Goal: Transaction & Acquisition: Purchase product/service

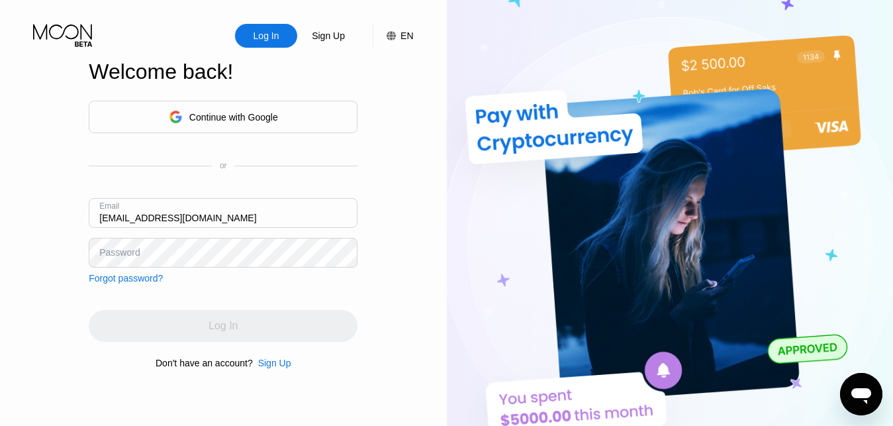
type input "[EMAIL_ADDRESS][DOMAIN_NAME]"
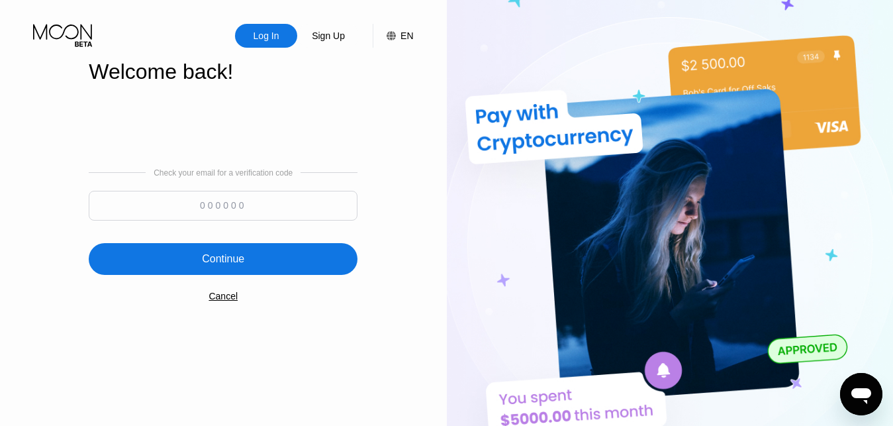
click at [246, 212] on input at bounding box center [223, 206] width 269 height 30
paste input "930952"
type input "930952"
click at [240, 262] on div "Continue" at bounding box center [223, 258] width 42 height 13
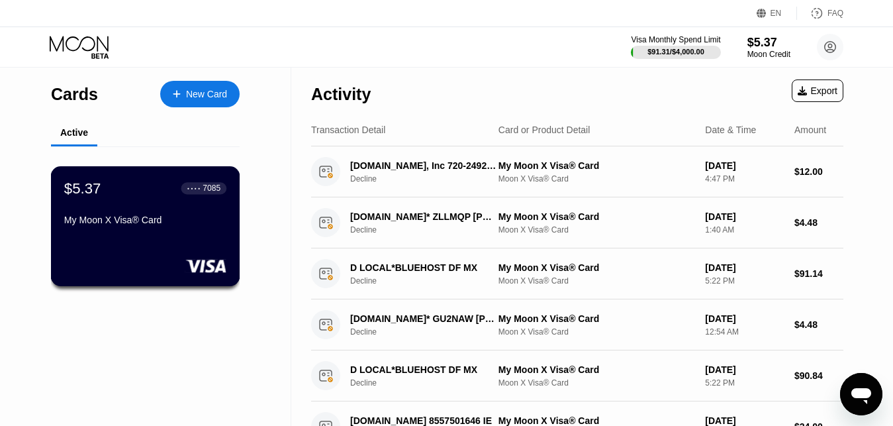
click at [166, 225] on div "My Moon X Visa® Card" at bounding box center [145, 219] width 162 height 11
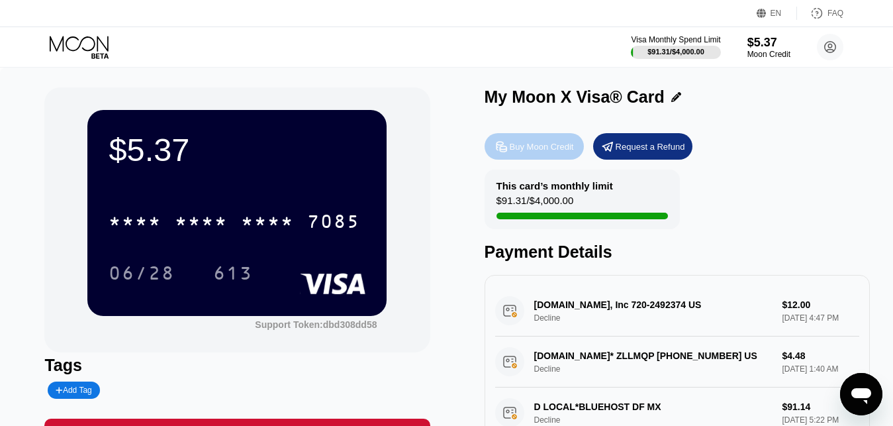
click at [540, 146] on div "Buy Moon Credit" at bounding box center [542, 146] width 64 height 11
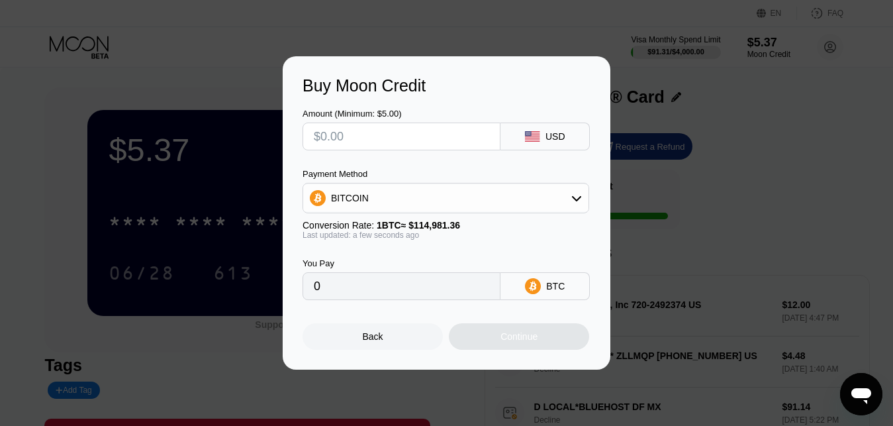
click at [373, 140] on input "text" at bounding box center [401, 136] width 175 height 26
type input "$20"
type input "0.00017395"
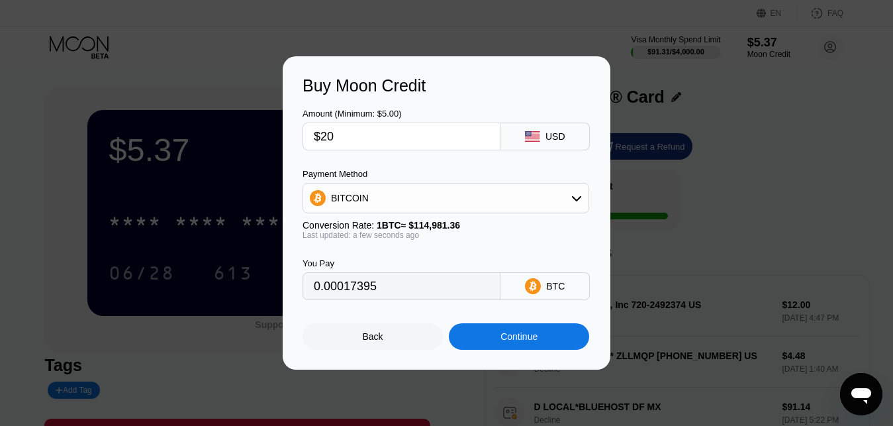
type input "$20"
click at [523, 336] on div "Continue" at bounding box center [518, 336] width 37 height 11
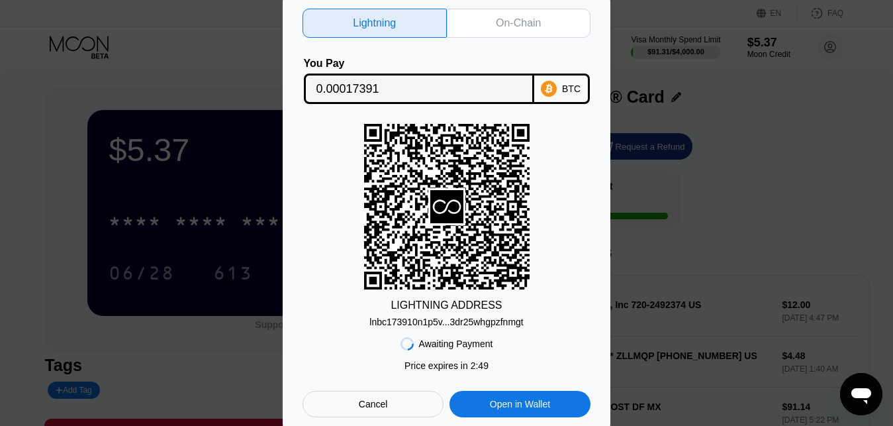
click at [372, 410] on div "Cancel" at bounding box center [373, 404] width 29 height 12
click at [394, 410] on div at bounding box center [452, 213] width 904 height 426
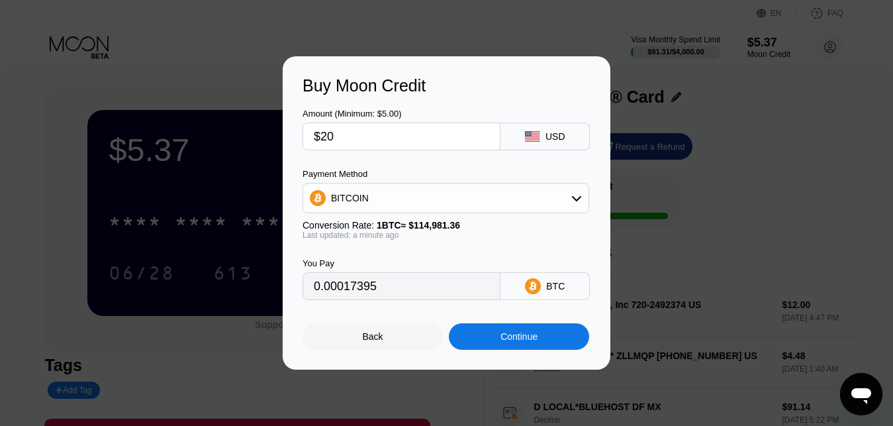
drag, startPoint x: 341, startPoint y: 138, endPoint x: 314, endPoint y: 140, distance: 26.5
click at [314, 140] on input "$20" at bounding box center [401, 136] width 175 height 26
type input "$10"
type input "0.00008698"
type input "$10"
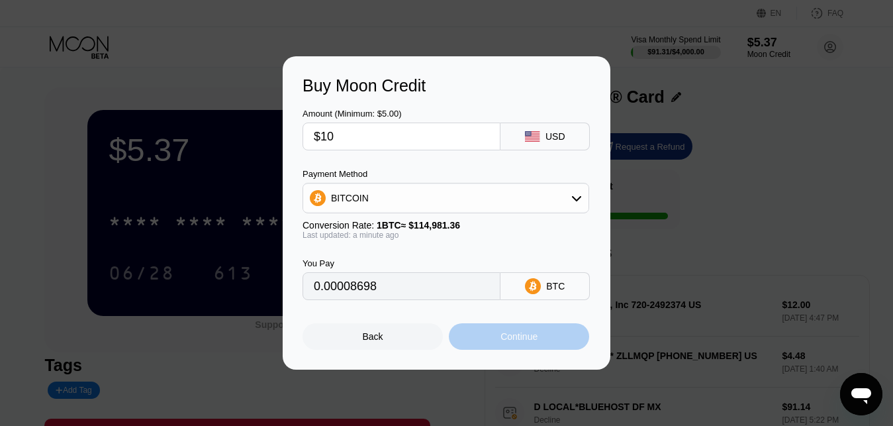
click at [512, 342] on div "Continue" at bounding box center [518, 336] width 37 height 11
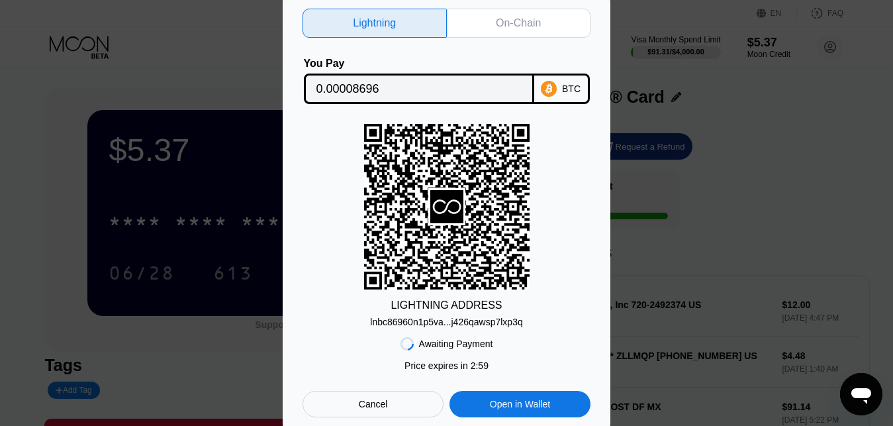
click at [512, 17] on div "On-Chain" at bounding box center [518, 23] width 45 height 13
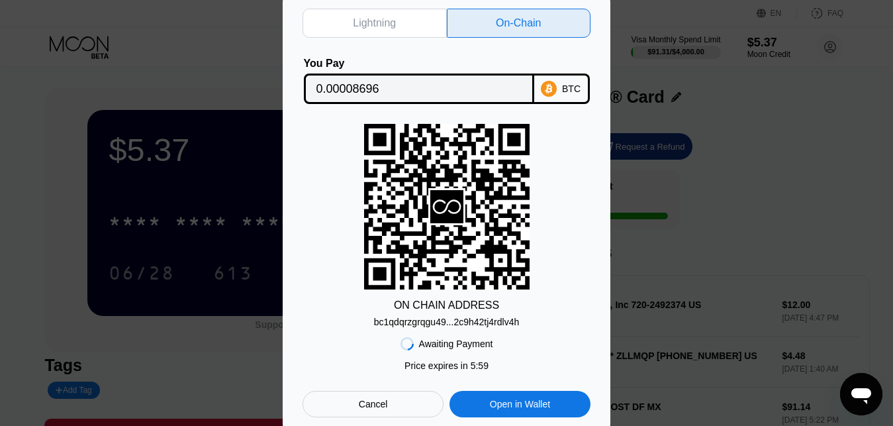
drag, startPoint x: 496, startPoint y: 320, endPoint x: 489, endPoint y: 424, distance: 104.1
click at [495, 320] on div "bc1qdqrzgrqgu49...2c9h42tj4rdlv4h" at bounding box center [447, 321] width 146 height 11
click at [286, 413] on div "Lightning On-Chain You Pay 0.00008696 BTC ON CHAIN ADDRESS bc1qdqrzgrqgu49...2c…" at bounding box center [447, 213] width 328 height 448
click at [350, 87] on input "0.00008696" at bounding box center [418, 88] width 205 height 26
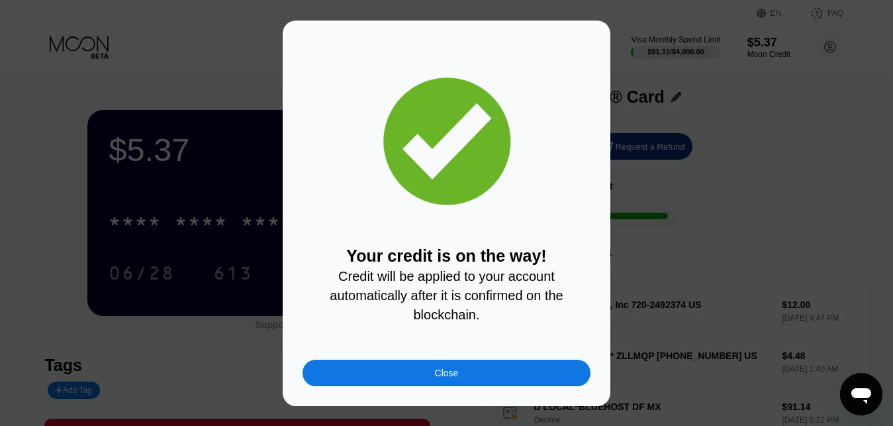
click at [432, 383] on div "Close" at bounding box center [446, 372] width 288 height 26
